Goal: Communication & Community: Answer question/provide support

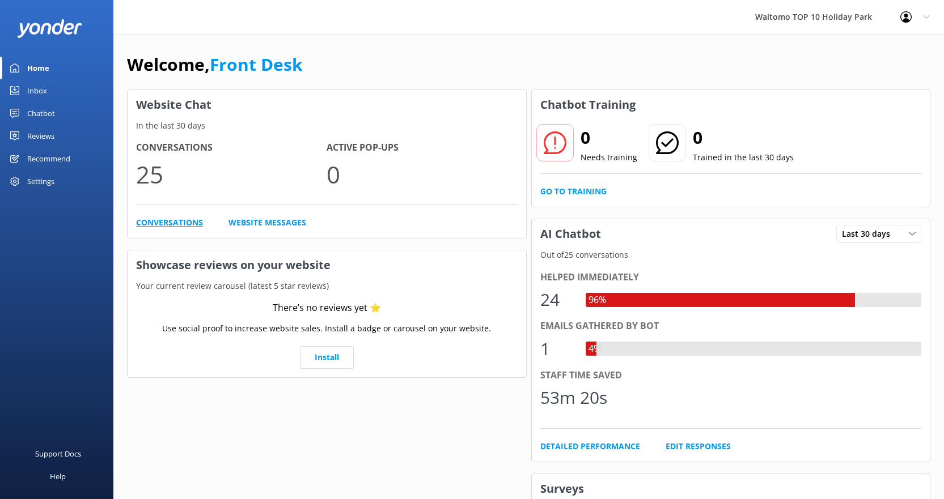
click at [163, 222] on link "Conversations" at bounding box center [169, 223] width 67 height 12
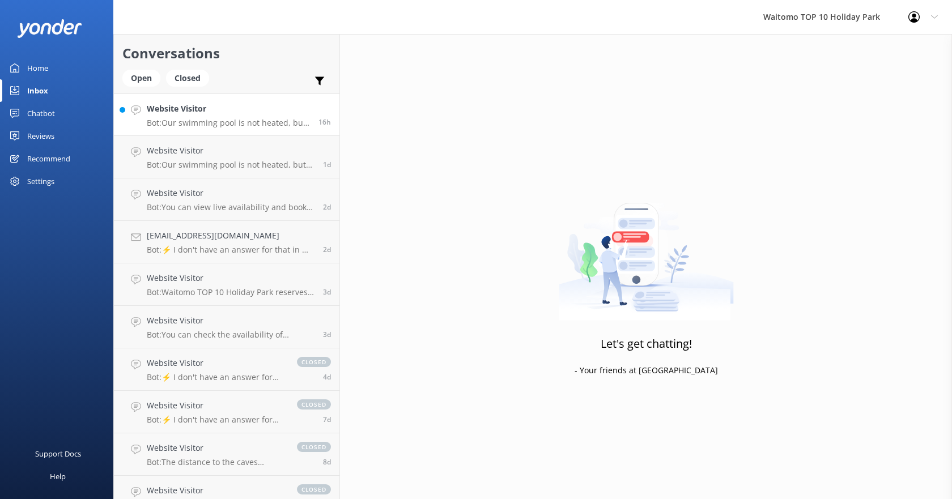
click at [193, 113] on h4 "Website Visitor" at bounding box center [228, 109] width 163 height 12
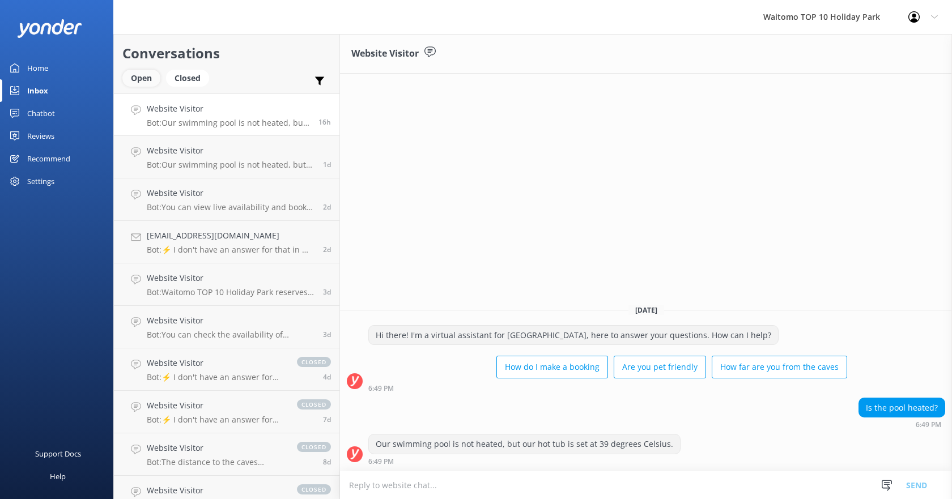
click at [137, 79] on div "Open" at bounding box center [141, 78] width 38 height 17
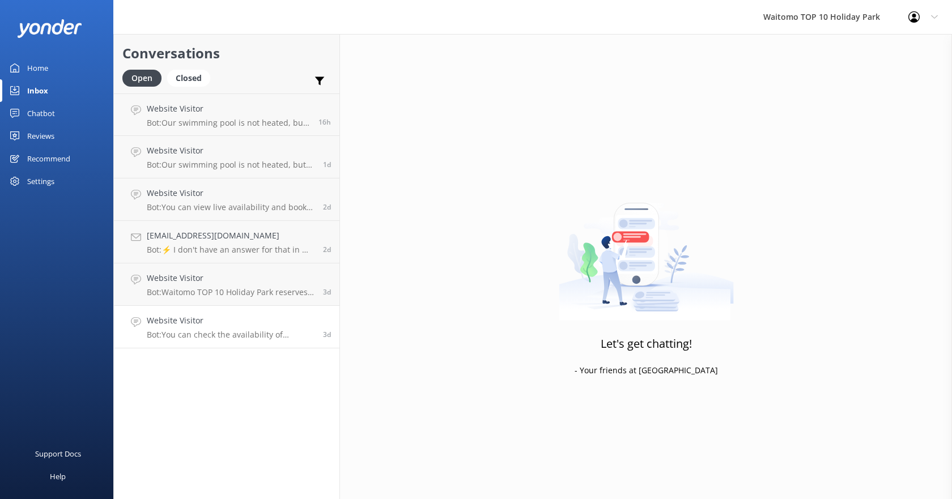
click at [193, 328] on div "Website Visitor Bot: You can check the availability of campsites for your desir…" at bounding box center [231, 327] width 168 height 25
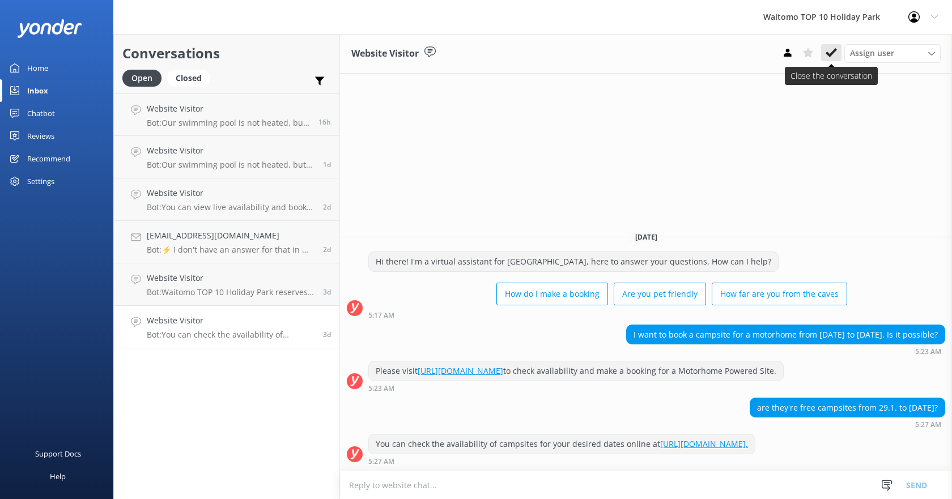
click at [826, 54] on icon at bounding box center [831, 52] width 11 height 11
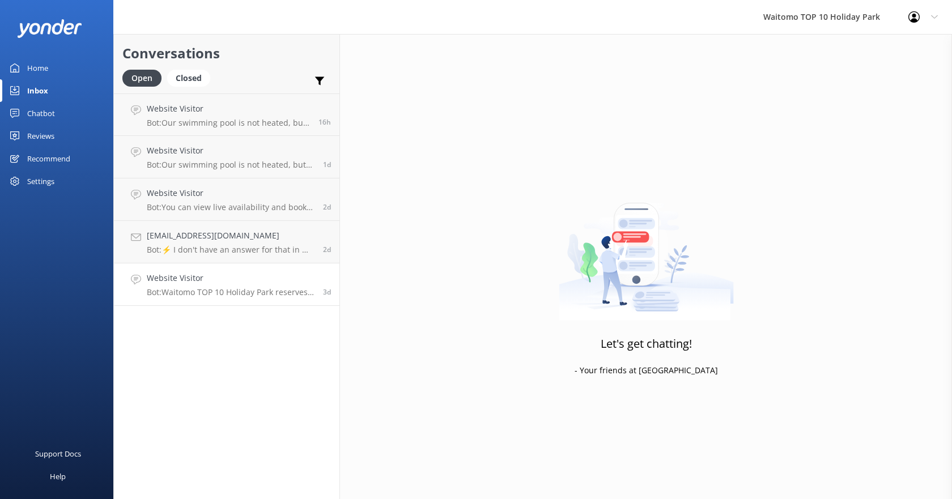
click at [235, 286] on div "Website Visitor Bot: Waitomo TOP 10 Holiday Park reserves the right to charge 1…" at bounding box center [231, 284] width 168 height 25
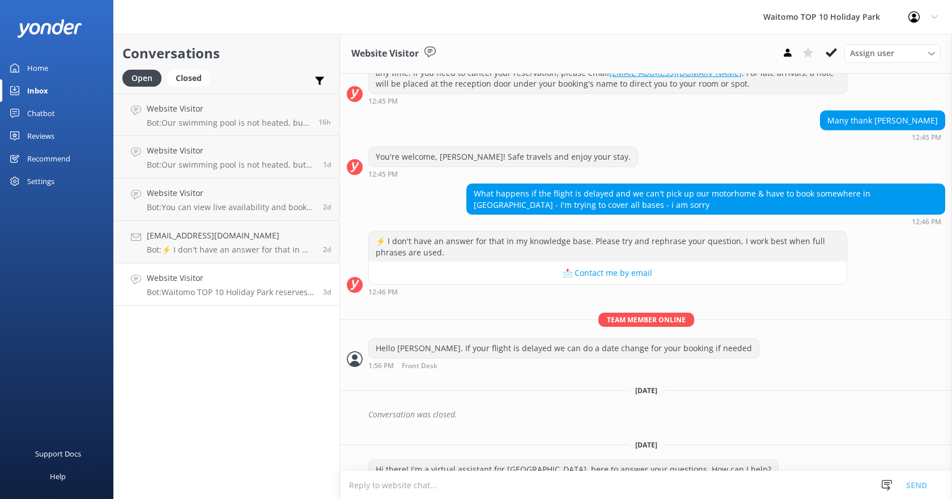
scroll to position [402, 0]
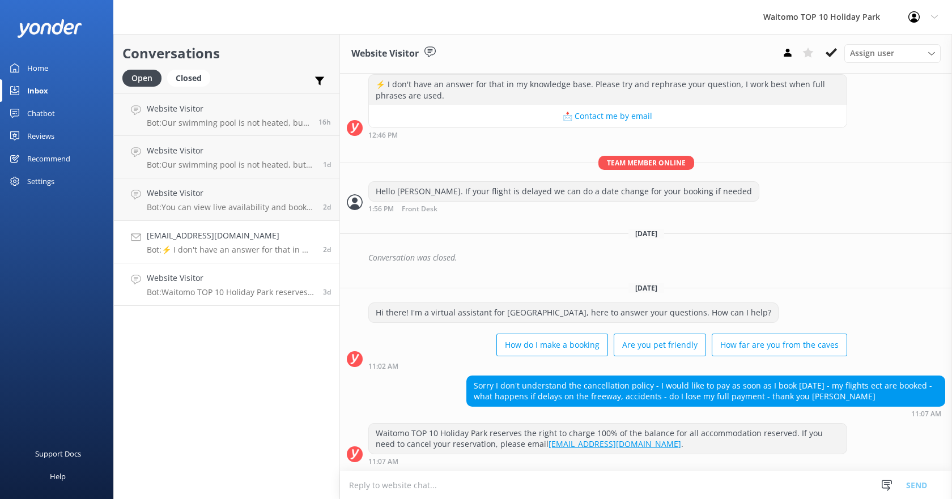
click at [217, 249] on p "Bot: ⚡ I don't have an answer for that in my knowledge base. Please try and rep…" at bounding box center [231, 250] width 168 height 10
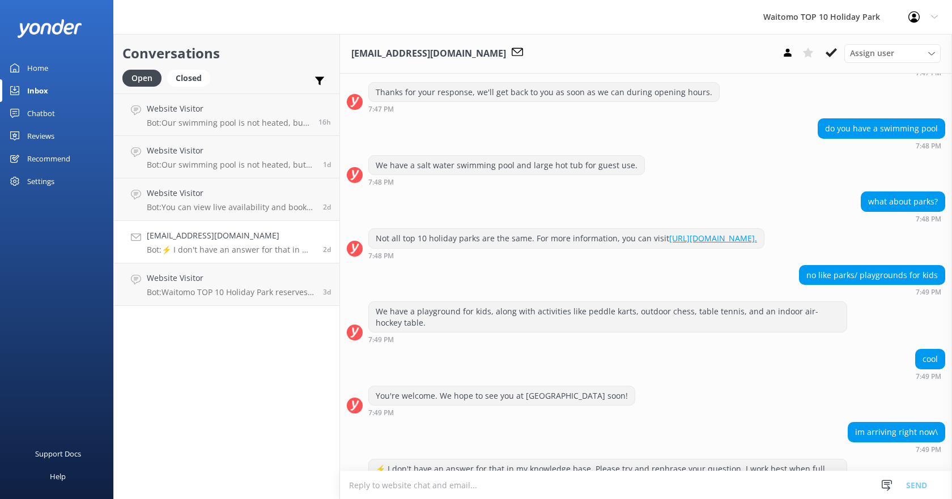
scroll to position [319, 0]
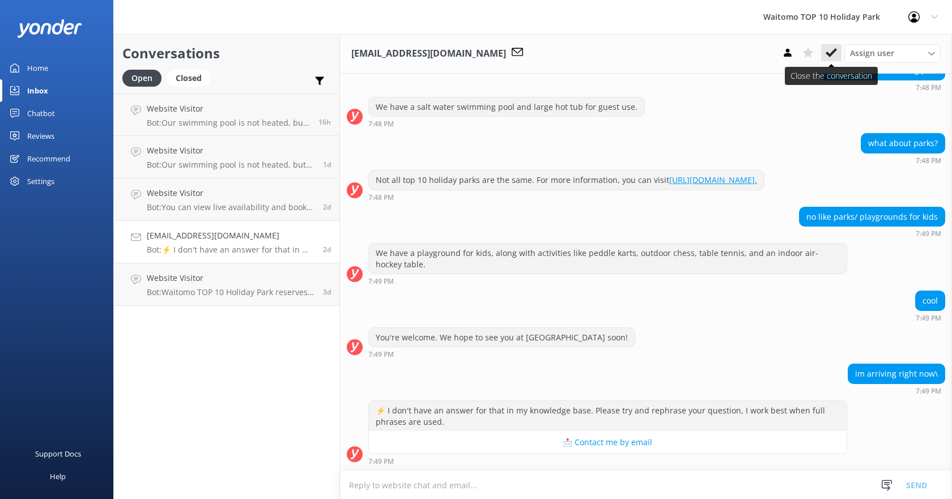
click at [830, 48] on icon at bounding box center [831, 52] width 11 height 11
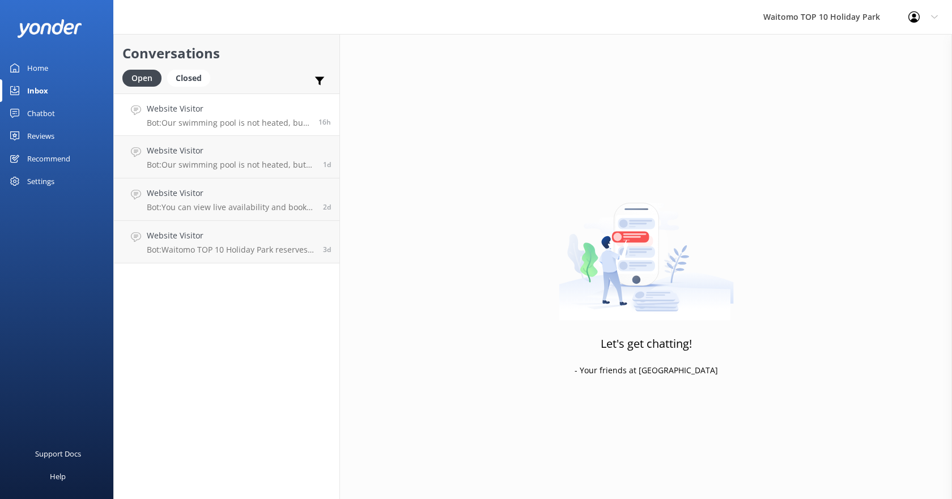
click at [214, 109] on h4 "Website Visitor" at bounding box center [228, 109] width 163 height 12
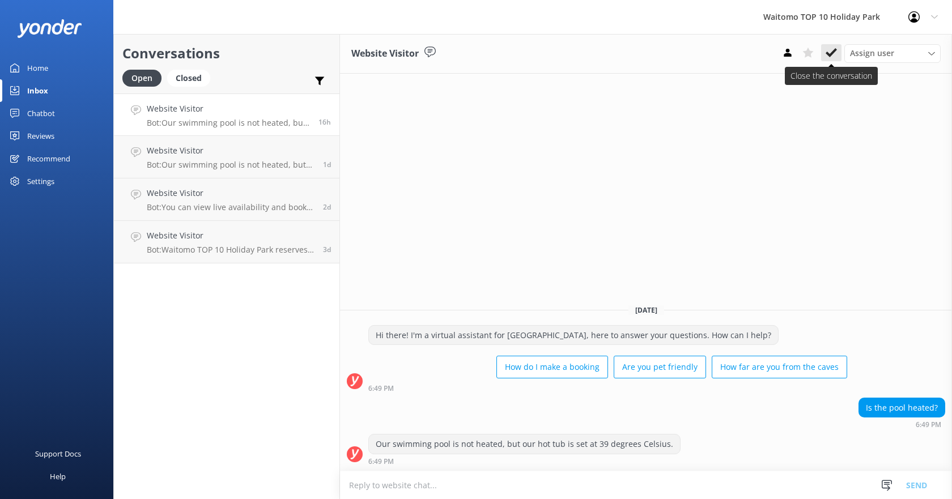
click at [830, 56] on use at bounding box center [831, 52] width 11 height 9
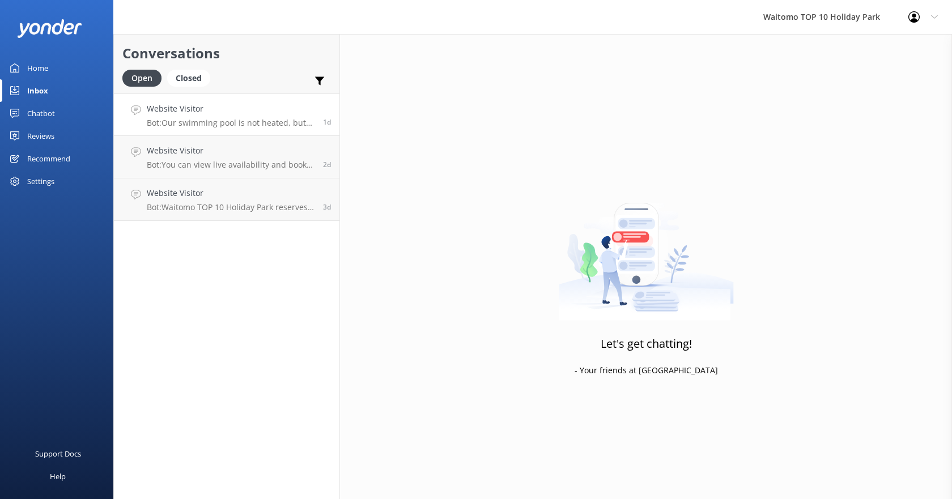
click at [192, 111] on h4 "Website Visitor" at bounding box center [231, 109] width 168 height 12
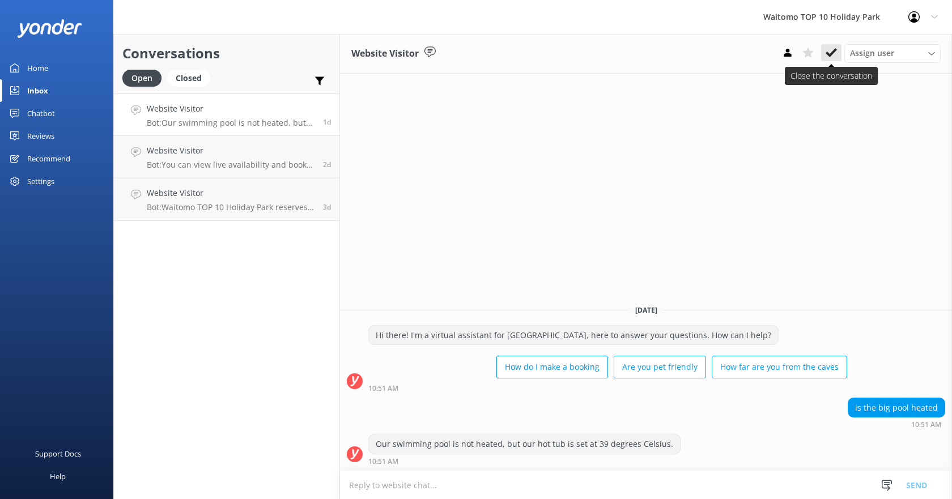
click at [828, 61] on button at bounding box center [831, 52] width 20 height 17
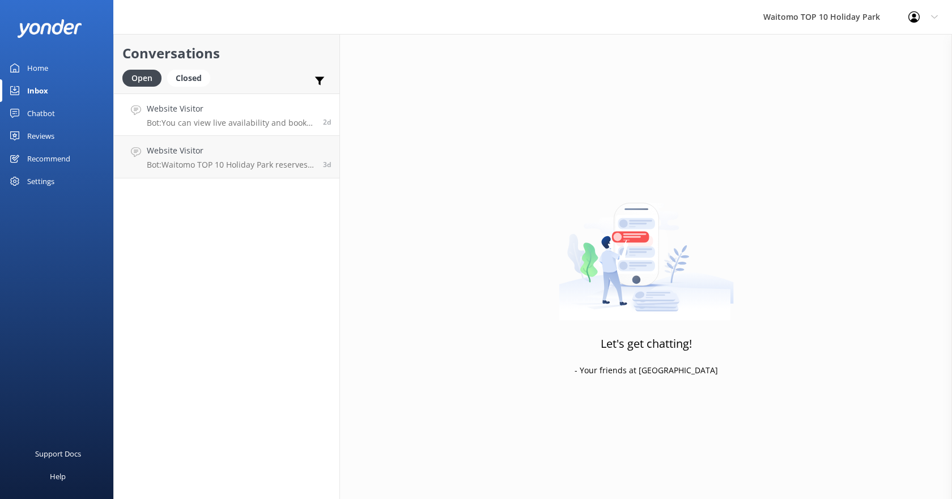
click at [209, 114] on h4 "Website Visitor" at bounding box center [231, 109] width 168 height 12
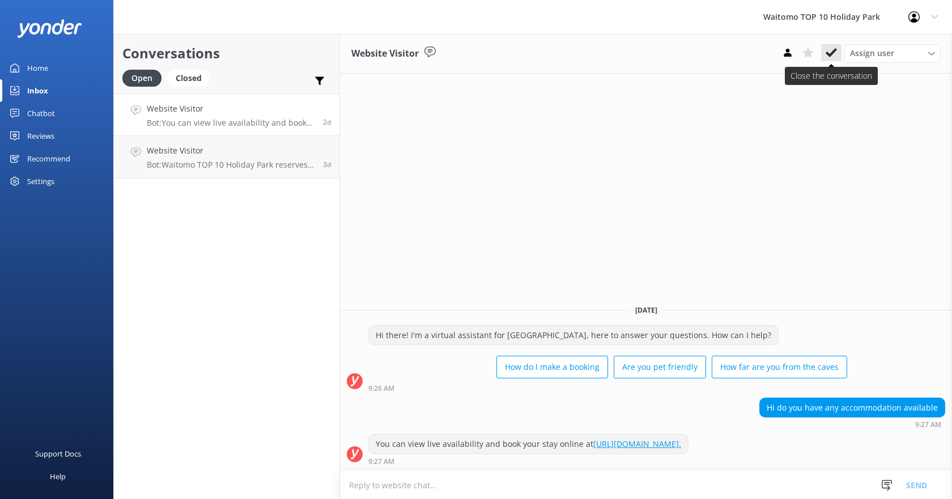
click at [830, 57] on icon at bounding box center [831, 52] width 11 height 11
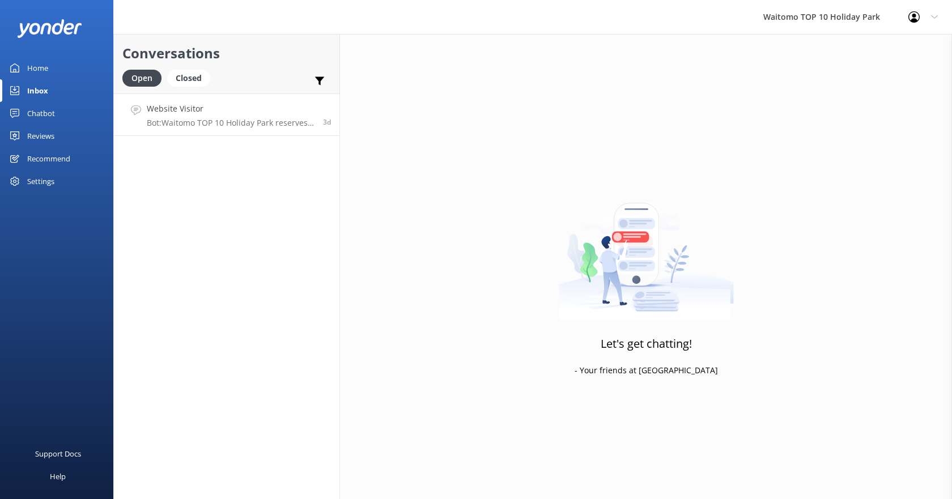
click at [160, 114] on h4 "Website Visitor" at bounding box center [231, 109] width 168 height 12
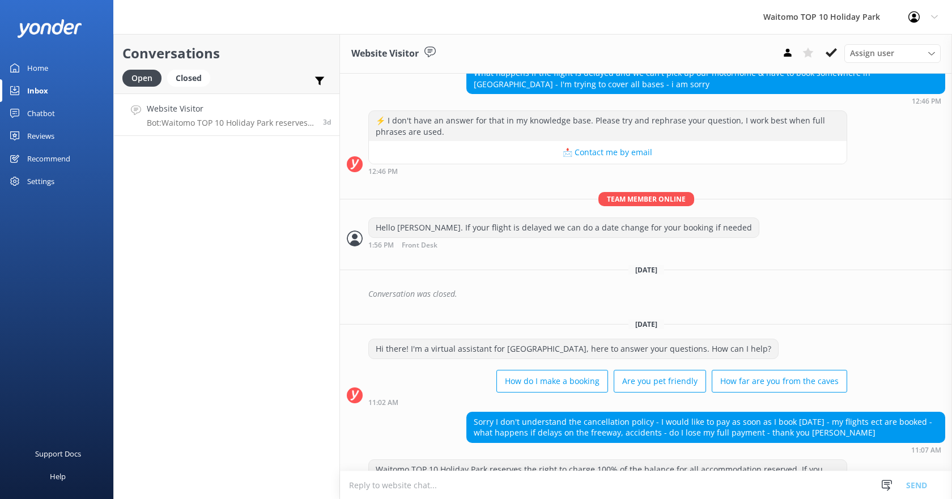
scroll to position [402, 0]
